Goal: Information Seeking & Learning: Find specific fact

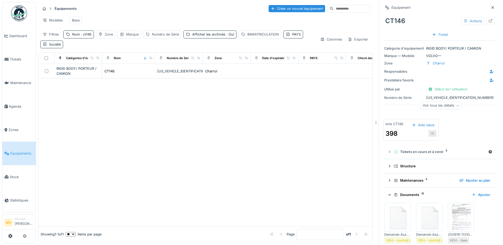
scroll to position [159, 0]
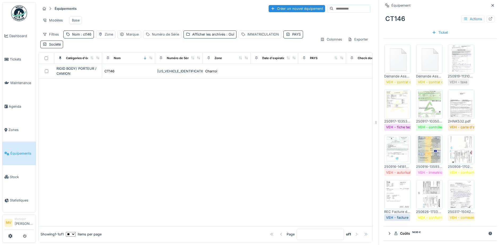
click at [451, 146] on img at bounding box center [461, 149] width 24 height 27
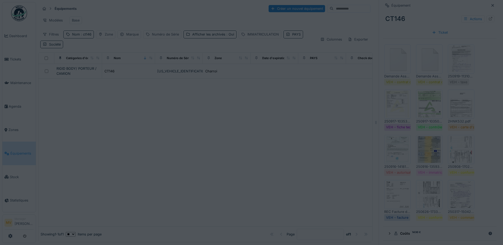
click at [451, 146] on div at bounding box center [251, 122] width 503 height 245
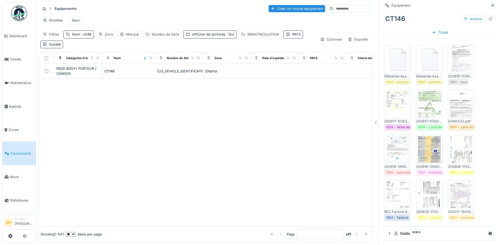
click at [467, 147] on img at bounding box center [461, 149] width 24 height 27
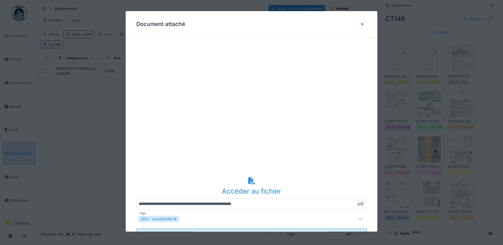
click at [251, 183] on icon at bounding box center [252, 180] width 8 height 7
click at [363, 27] on div at bounding box center [362, 23] width 4 height 5
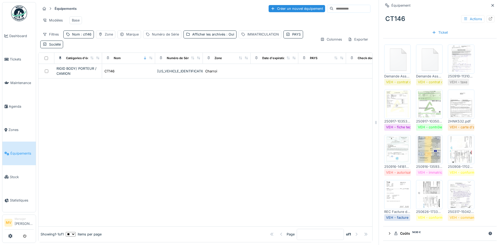
click at [433, 188] on img at bounding box center [430, 194] width 24 height 27
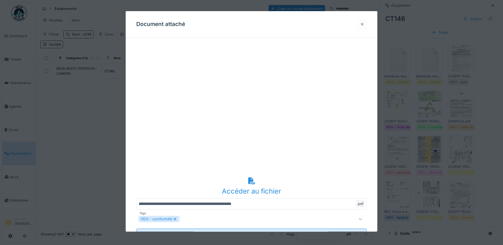
click at [365, 24] on div at bounding box center [362, 23] width 4 height 5
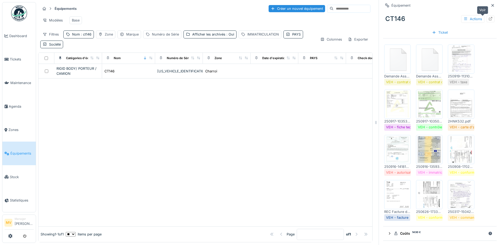
click at [489, 16] on div at bounding box center [491, 18] width 4 height 5
drag, startPoint x: 86, startPoint y: 34, endPoint x: 86, endPoint y: 39, distance: 5.3
click at [86, 35] on span ": ct146" at bounding box center [86, 34] width 12 height 4
click at [93, 61] on input "*****" at bounding box center [92, 63] width 53 height 11
type input "*"
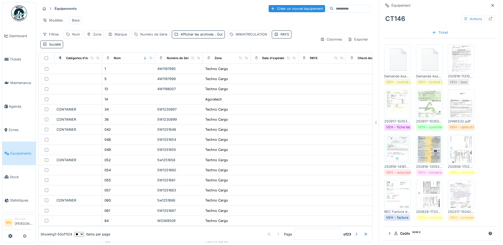
click at [185, 45] on div "Filtres Nom Zone Marque Numéro de Série Afficher les archivés : Oui IMMATRICULA…" at bounding box center [178, 40] width 276 height 18
click at [151, 34] on div "Numéro de Série" at bounding box center [153, 34] width 27 height 5
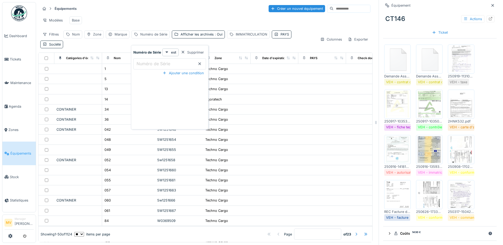
drag, startPoint x: 156, startPoint y: 59, endPoint x: 151, endPoint y: 57, distance: 5.8
click at [151, 60] on label "Numéro de Série" at bounding box center [154, 63] width 36 height 6
click at [151, 58] on Série_gyMTg "Numéro de Série" at bounding box center [169, 63] width 73 height 11
click at [174, 62] on Série_gyMTg "Numéro de Série" at bounding box center [169, 63] width 73 height 11
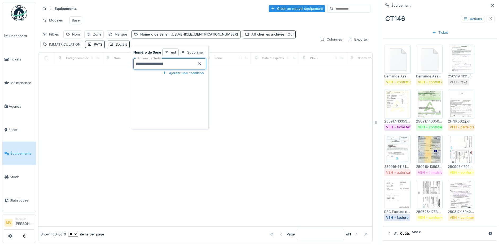
type Série_gyMTg "**********"
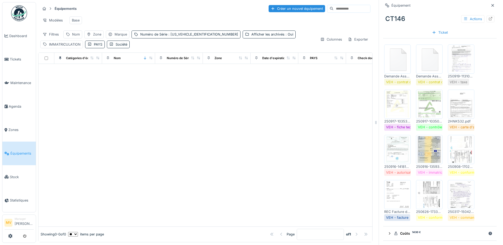
click at [254, 105] on div at bounding box center [205, 145] width 334 height 163
click at [174, 34] on span ": W09TFD218J0H49251" at bounding box center [202, 34] width 71 height 4
click at [189, 60] on Série_gwMzA "**********" at bounding box center [169, 63] width 73 height 11
click at [200, 62] on icon at bounding box center [200, 63] width 4 height 3
click at [75, 34] on div "Nom" at bounding box center [76, 34] width 8 height 5
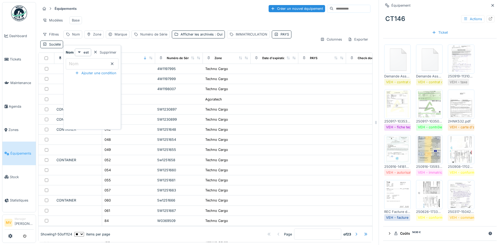
click at [93, 59] on input "Nom" at bounding box center [92, 63] width 53 height 11
type input "***"
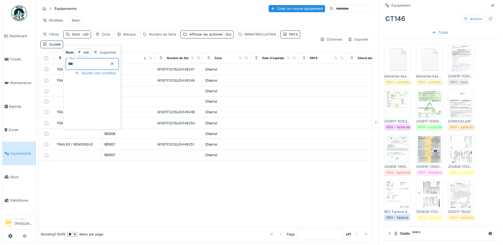
click at [140, 16] on div "Modèles Base" at bounding box center [205, 20] width 330 height 12
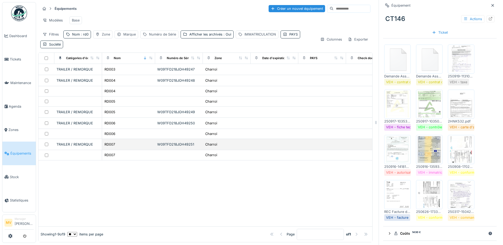
click at [192, 142] on div "W09TFD218JOH49251" at bounding box center [179, 144] width 44 height 5
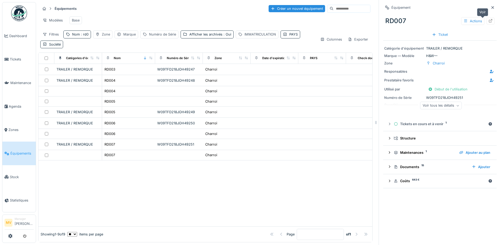
click at [489, 19] on icon at bounding box center [491, 20] width 4 height 3
click at [77, 33] on div "Nom : rd0" at bounding box center [80, 34] width 16 height 5
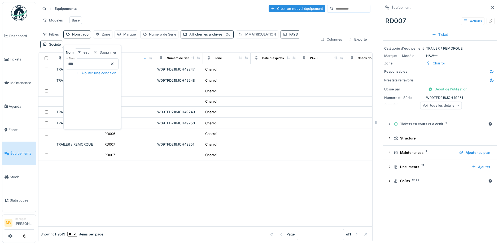
click at [114, 62] on icon at bounding box center [112, 63] width 4 height 3
click at [97, 61] on input "Nom" at bounding box center [92, 63] width 53 height 11
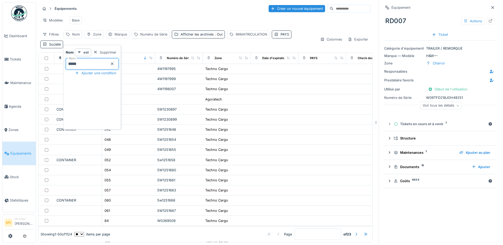
type input "*****"
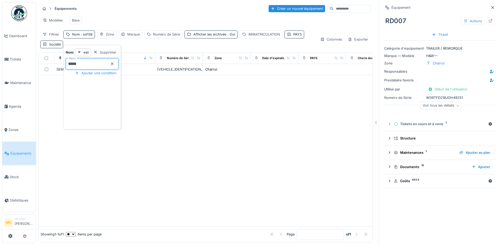
click at [265, 138] on div at bounding box center [205, 150] width 334 height 151
click at [491, 6] on icon at bounding box center [493, 7] width 4 height 3
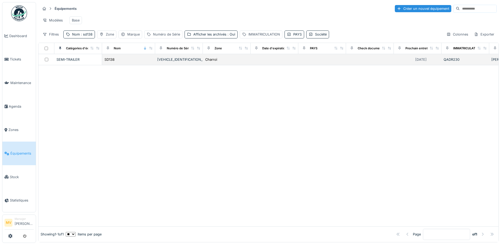
click at [164, 62] on div "[VEHICLE_IDENTIFICATION_NUMBER]" at bounding box center [179, 59] width 44 height 5
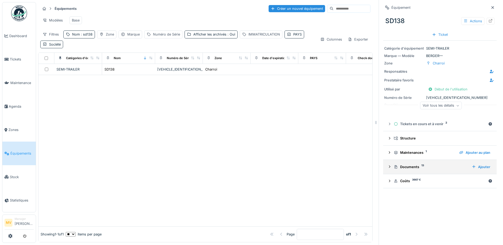
click at [410, 169] on div "Documents 13" at bounding box center [431, 166] width 74 height 5
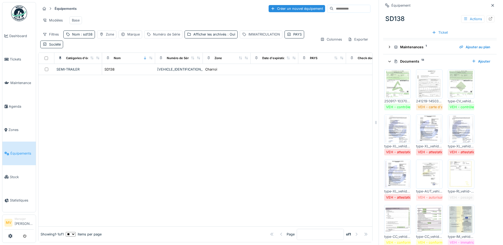
scroll to position [159, 0]
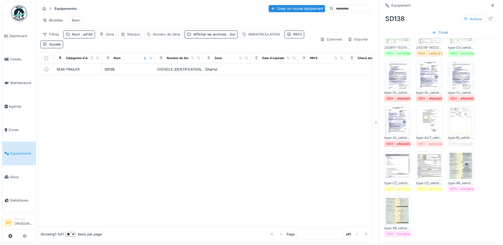
click at [426, 164] on img at bounding box center [430, 166] width 24 height 27
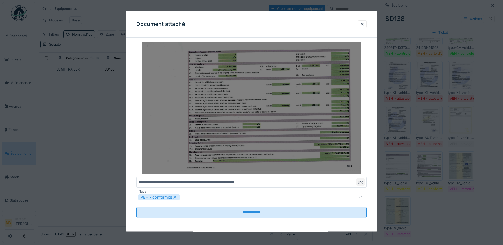
click at [224, 112] on img at bounding box center [251, 108] width 231 height 133
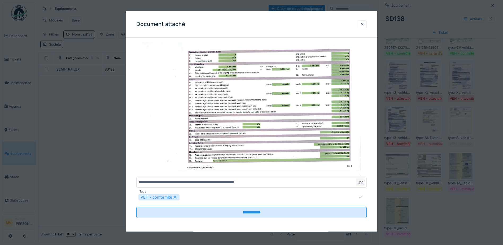
drag, startPoint x: 362, startPoint y: 25, endPoint x: 359, endPoint y: 42, distance: 17.2
click at [362, 26] on div at bounding box center [362, 24] width 9 height 8
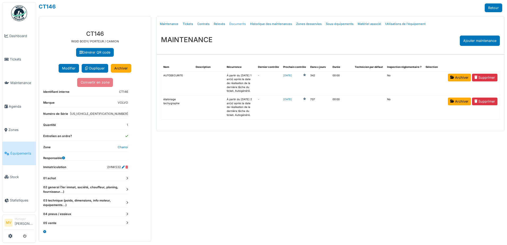
click at [232, 23] on link "Documents" at bounding box center [237, 24] width 21 height 12
select select "***"
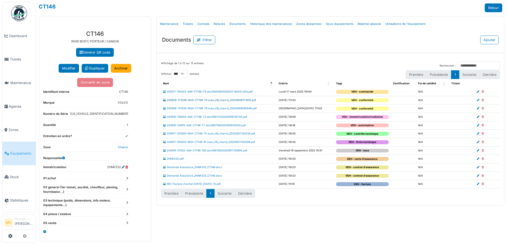
click at [252, 99] on link "250626-173336-MVA-CT146-78 scan_HS_charroi_20250626173010.pdf" at bounding box center [209, 100] width 93 height 3
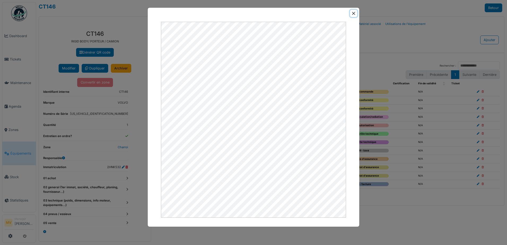
click at [354, 14] on button "Close" at bounding box center [353, 13] width 7 height 7
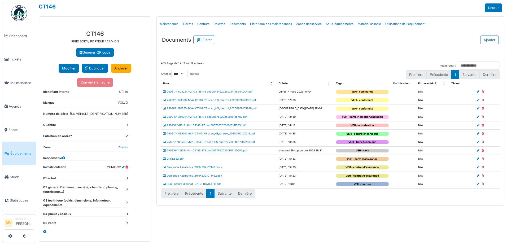
click at [250, 107] on link "250908-170255-MVA-CT146-78 scan_HS_charroi_20250908165948.pdf" at bounding box center [210, 108] width 94 height 3
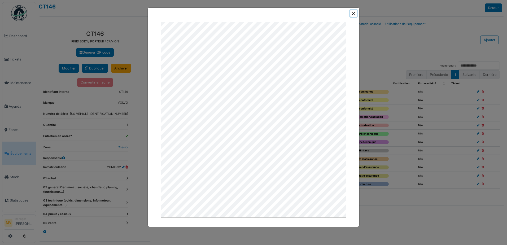
click at [355, 13] on button "Close" at bounding box center [353, 13] width 7 height 7
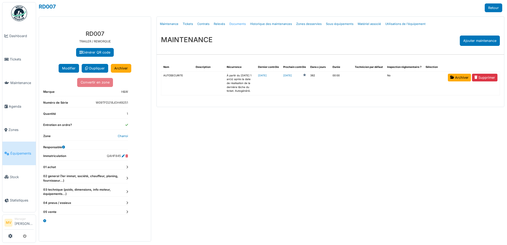
click at [239, 24] on link "Documents" at bounding box center [237, 24] width 21 height 12
select select "***"
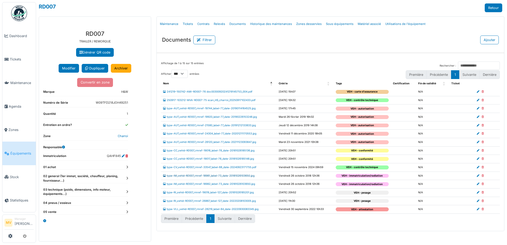
click at [239, 175] on link "type-IM_vehid-RD007_rmref-18981_label-73_date-20181026103650.jpg" at bounding box center [209, 175] width 92 height 3
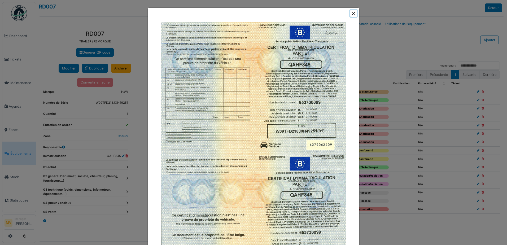
click at [353, 14] on button "Close" at bounding box center [353, 13] width 7 height 7
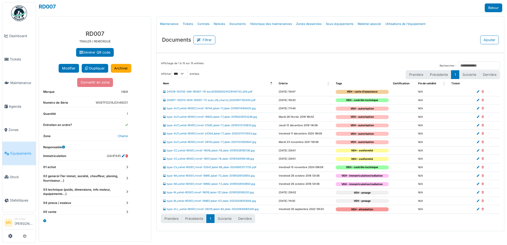
click at [207, 182] on td "type-IM_vehid-RD007_rmref-18982_label-73_date-20181026103650.jpg" at bounding box center [219, 184] width 116 height 8
click at [243, 185] on link "type-IM_vehid-RD007_rmref-18982_label-73_date-20181026103650.jpg" at bounding box center [209, 184] width 92 height 3
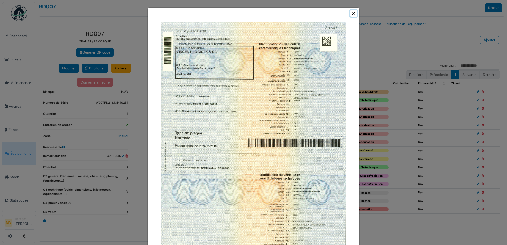
click at [354, 13] on button "Close" at bounding box center [353, 13] width 7 height 7
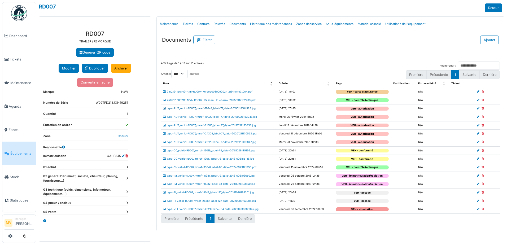
click at [247, 109] on link "type-AUT_vehid-RD007_rmref-19744_label-77_date-20190114164525.jpg" at bounding box center [209, 108] width 93 height 3
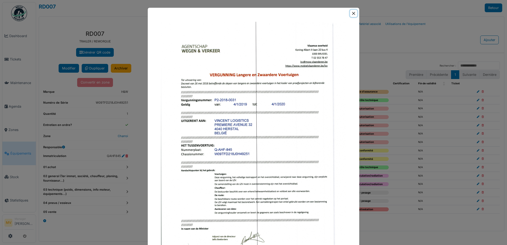
click at [353, 15] on button "Close" at bounding box center [353, 13] width 7 height 7
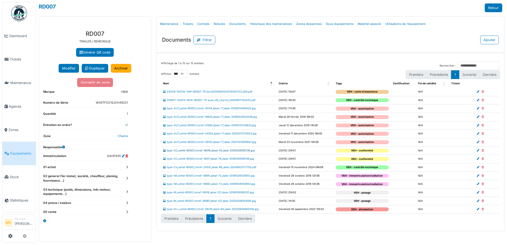
click at [252, 150] on link "type-CC_vehid-RD007_rmref-19016_label-78_date-20181026185136.jpg" at bounding box center [209, 150] width 92 height 3
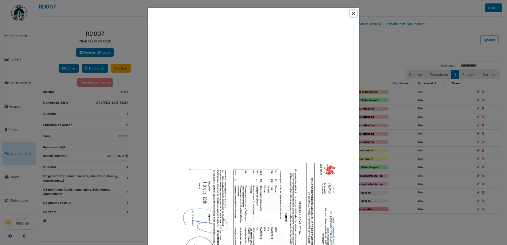
click at [350, 12] on button "Close" at bounding box center [353, 13] width 7 height 7
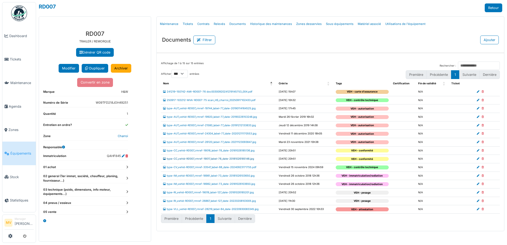
click at [231, 157] on link "type-CC_vehid-RD007_rmref-19017_label-78_date-20181026185148.jpg" at bounding box center [208, 158] width 91 height 3
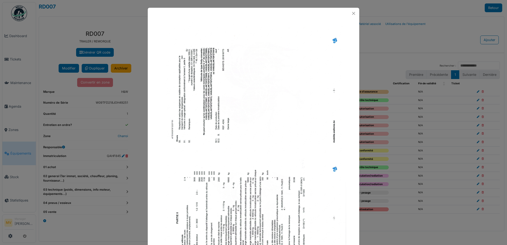
click at [283, 96] on img at bounding box center [253, 154] width 185 height 264
click at [353, 13] on button "Close" at bounding box center [353, 13] width 7 height 7
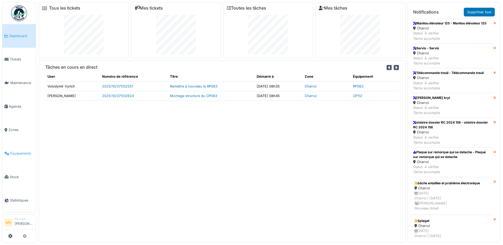
click at [24, 154] on span "Équipements" at bounding box center [21, 153] width 23 height 5
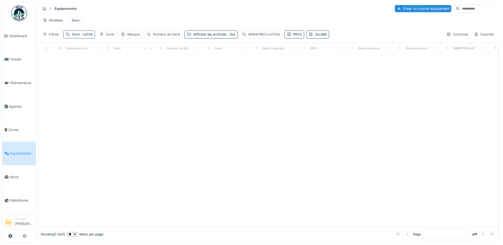
click at [81, 36] on span ": sd138" at bounding box center [86, 34] width 13 height 4
click at [89, 65] on input "*****" at bounding box center [92, 63] width 53 height 11
type input "*"
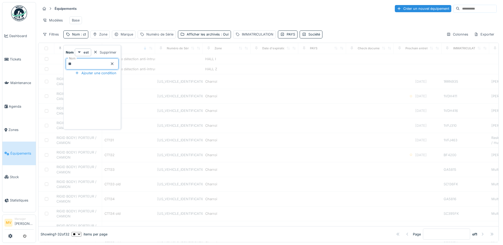
type input "*****"
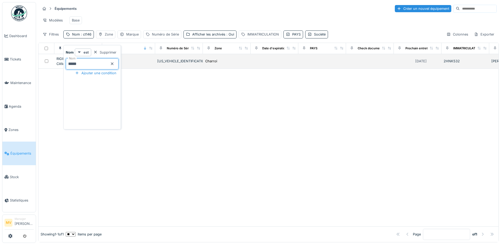
click at [175, 64] on div "[US_VEHICLE_IDENTIFICATION_NUMBER]" at bounding box center [179, 61] width 44 height 5
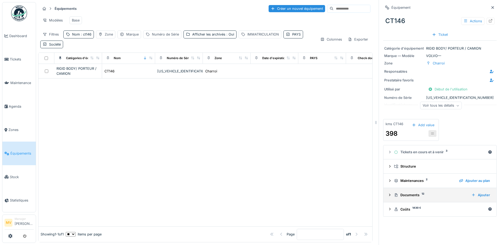
click at [415, 196] on div "Documents 12" at bounding box center [430, 195] width 73 height 5
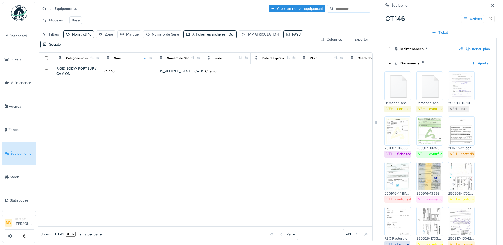
scroll to position [133, 0]
click at [450, 182] on img at bounding box center [462, 175] width 24 height 27
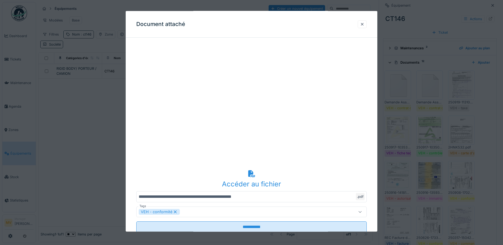
scroll to position [0, 0]
